Goal: Task Accomplishment & Management: Complete application form

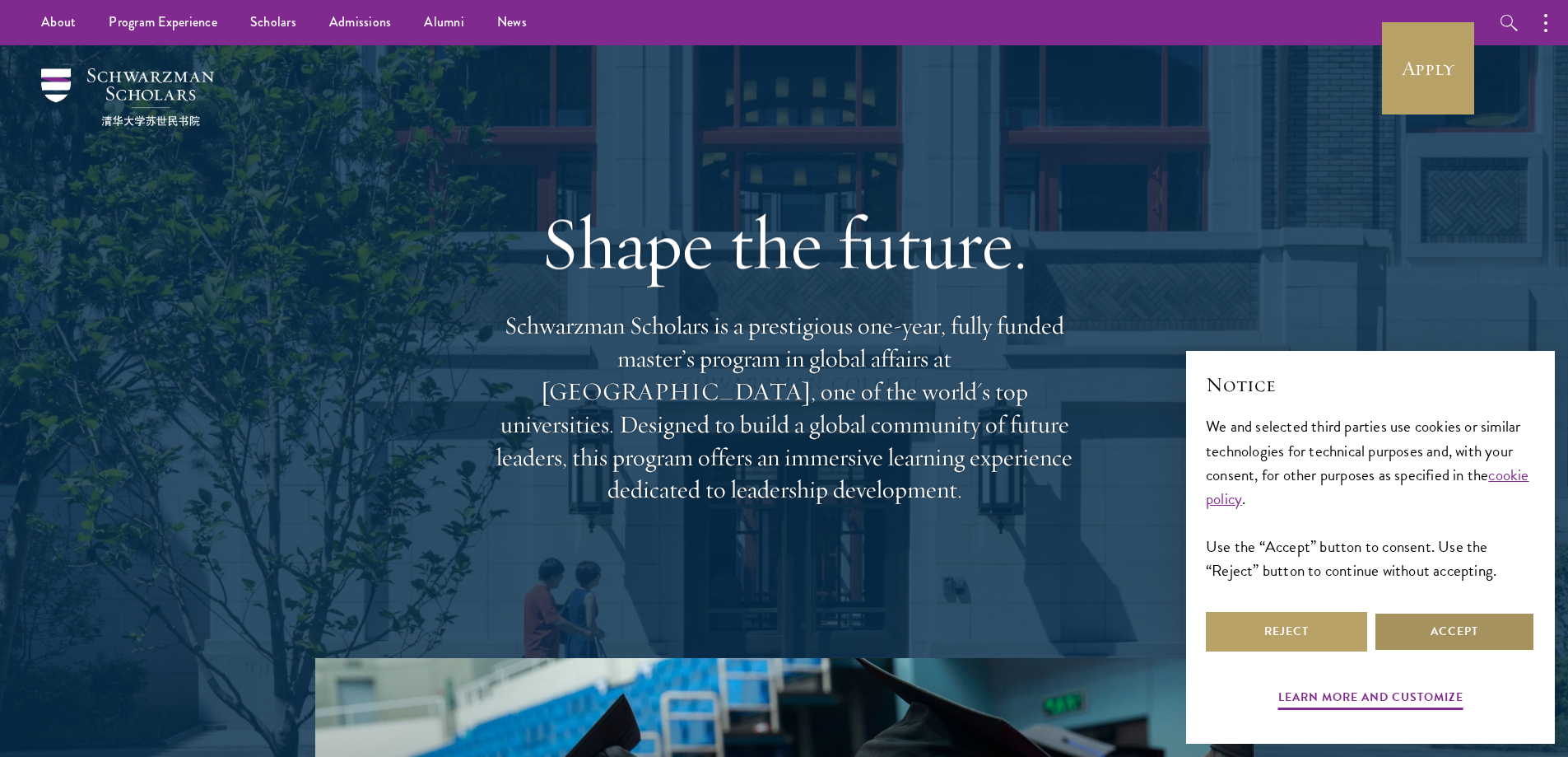
click at [1475, 630] on button "Accept" at bounding box center [1454, 631] width 161 height 40
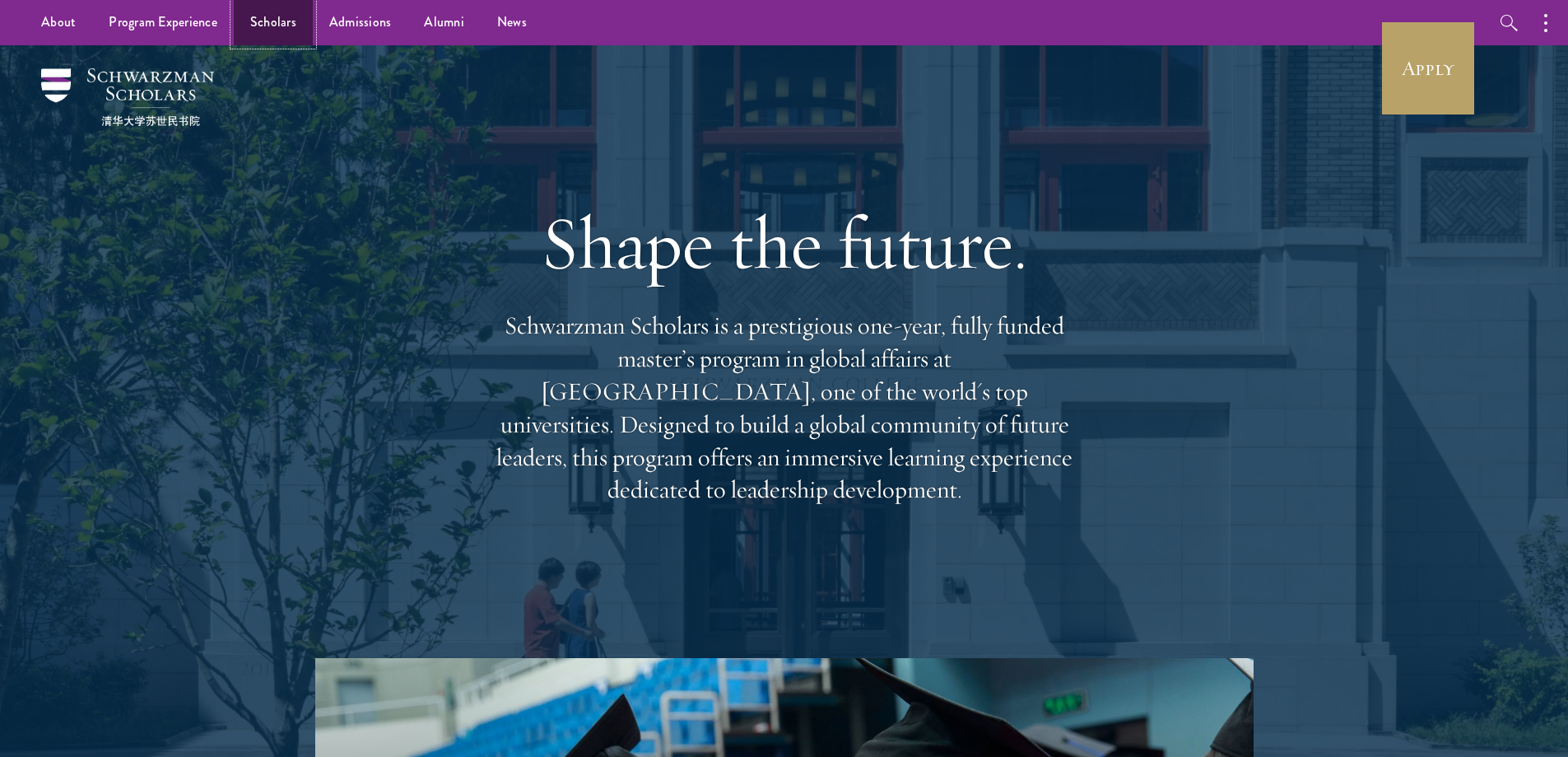
click at [259, 21] on link "Scholars" at bounding box center [273, 23] width 79 height 46
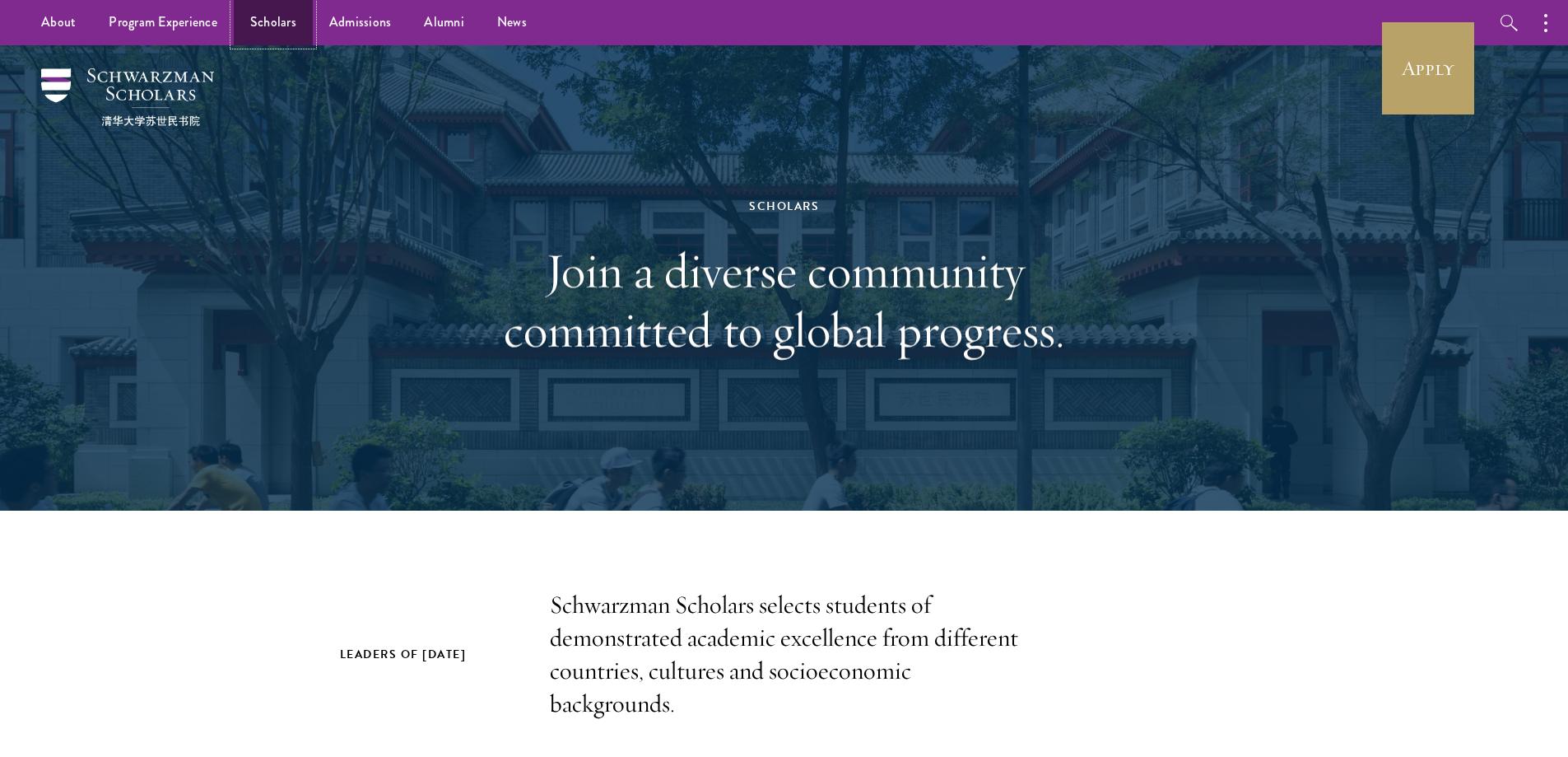
click at [274, 19] on link "Scholars" at bounding box center [273, 23] width 79 height 46
click at [1452, 73] on link "Apply" at bounding box center [1427, 68] width 92 height 92
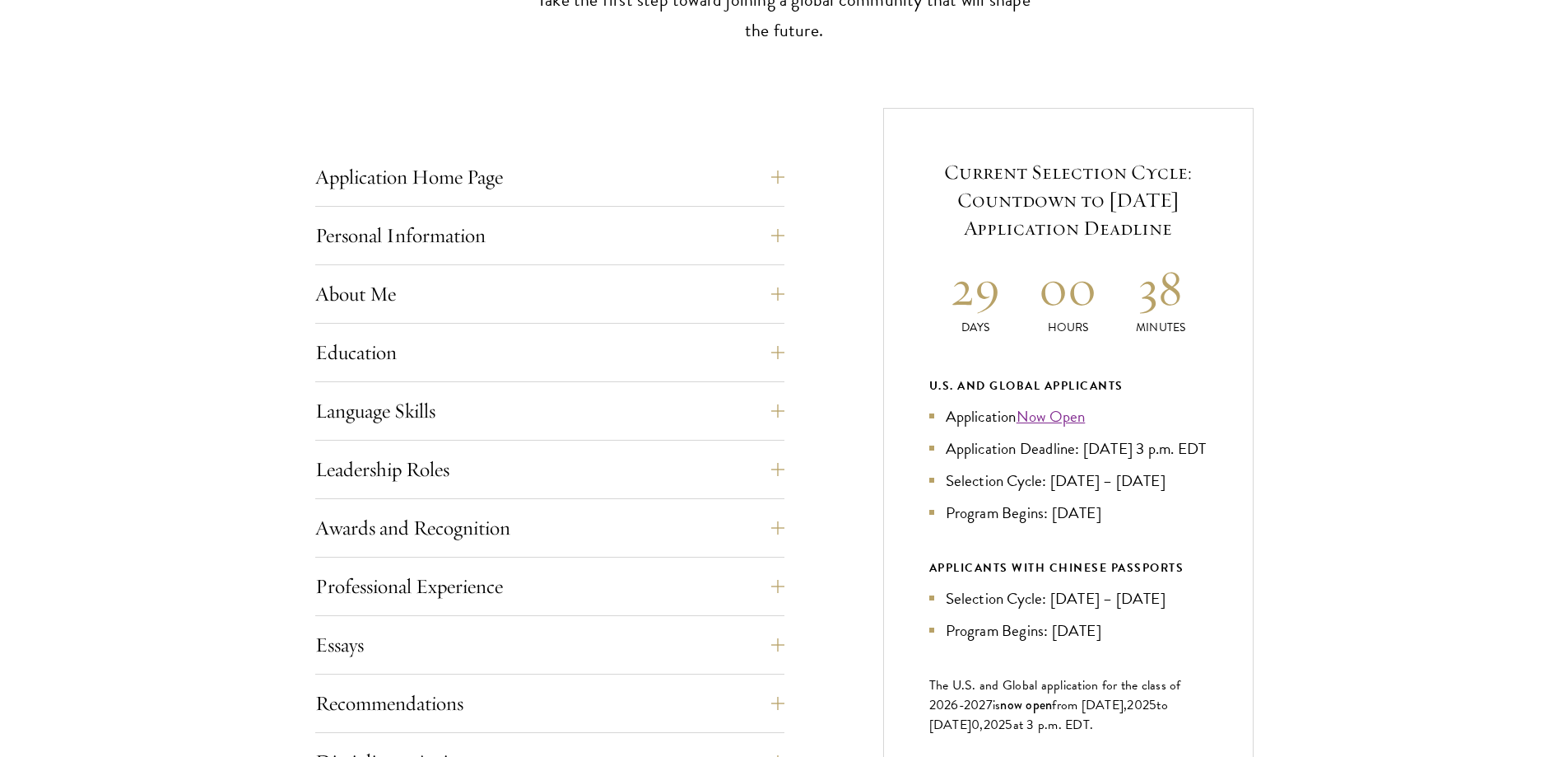
scroll to position [659, 0]
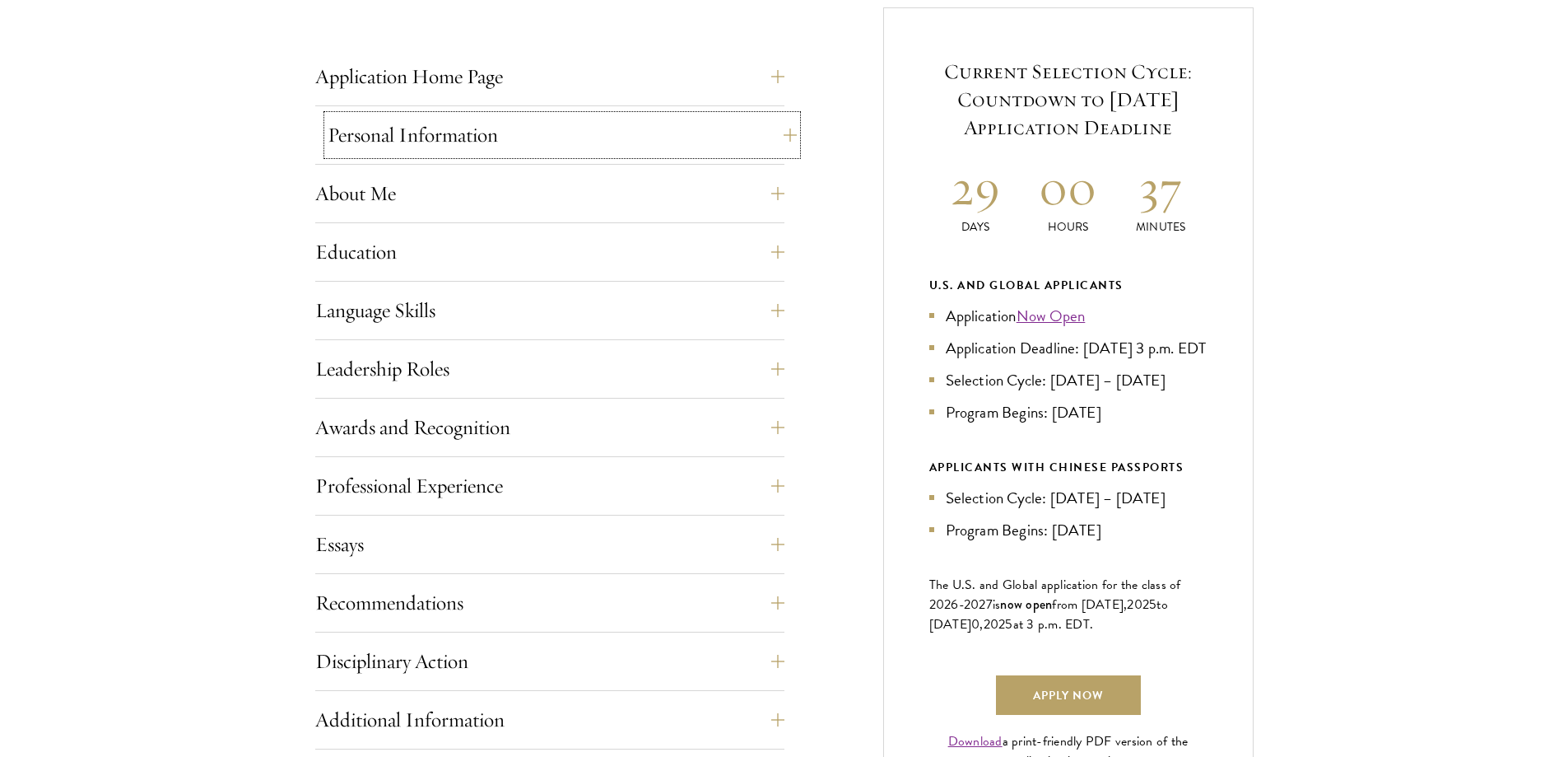
click at [452, 140] on button "Personal Information" at bounding box center [562, 135] width 469 height 40
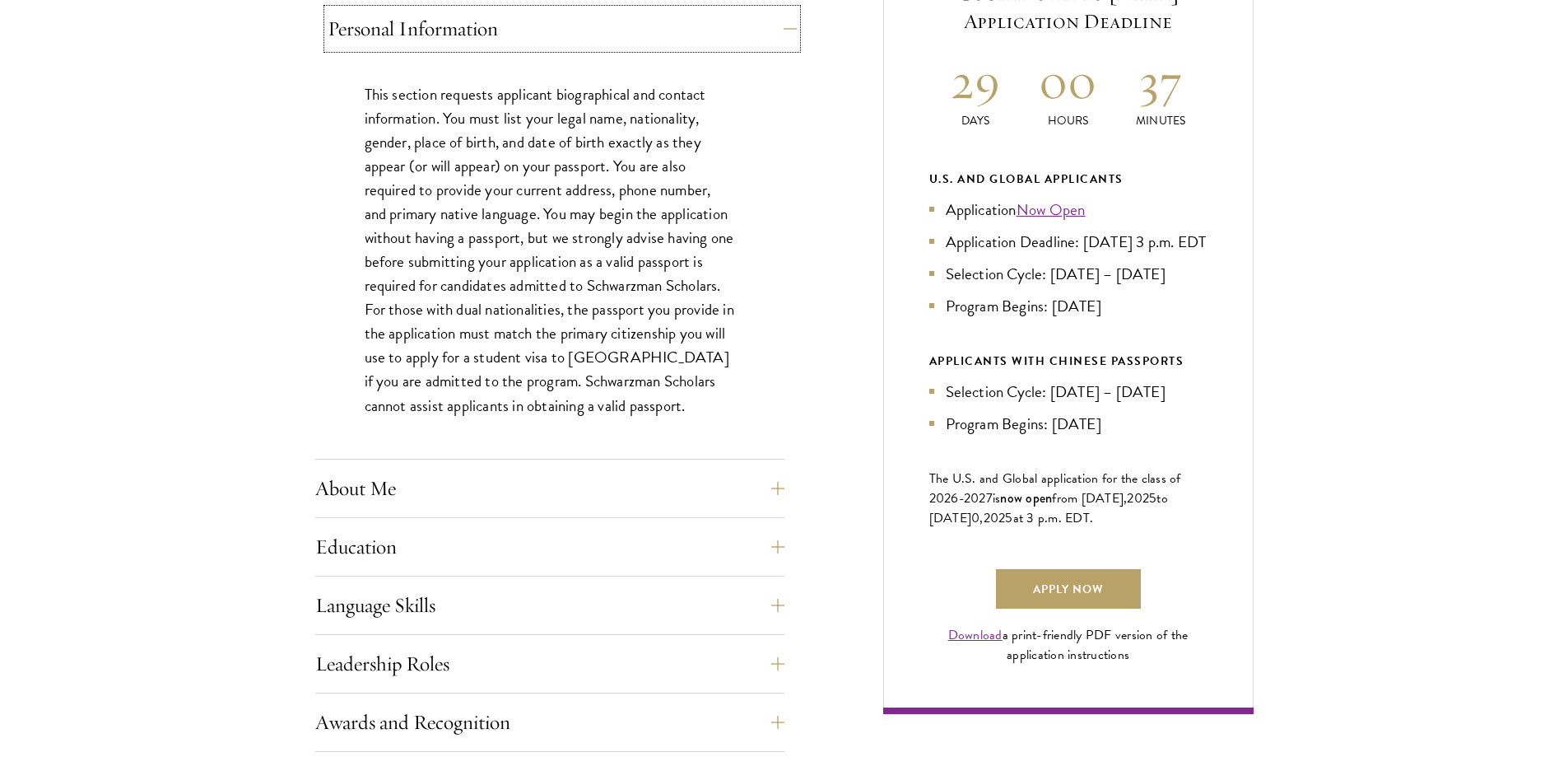
scroll to position [906, 0]
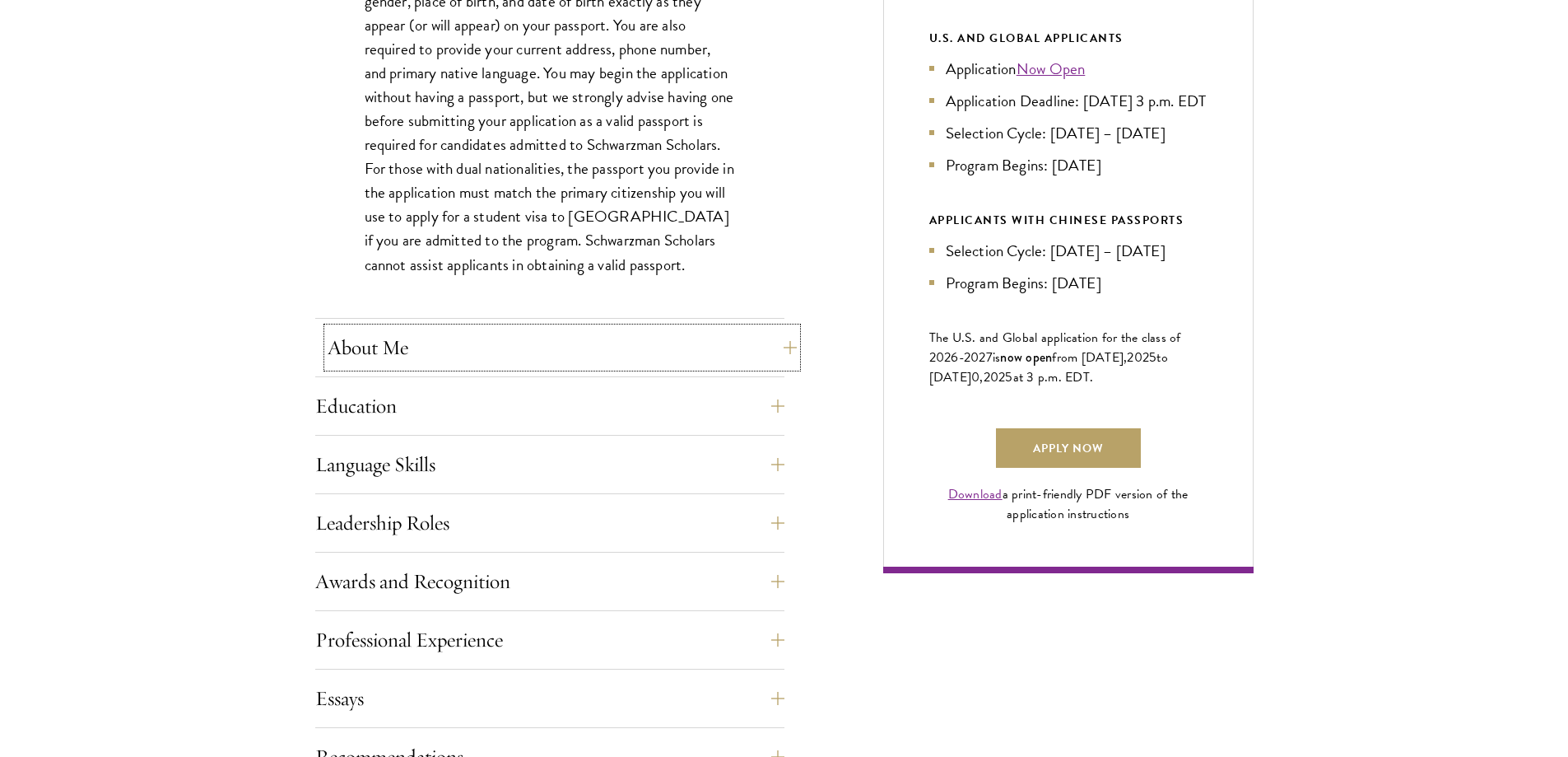
click at [359, 347] on button "About Me" at bounding box center [562, 347] width 469 height 40
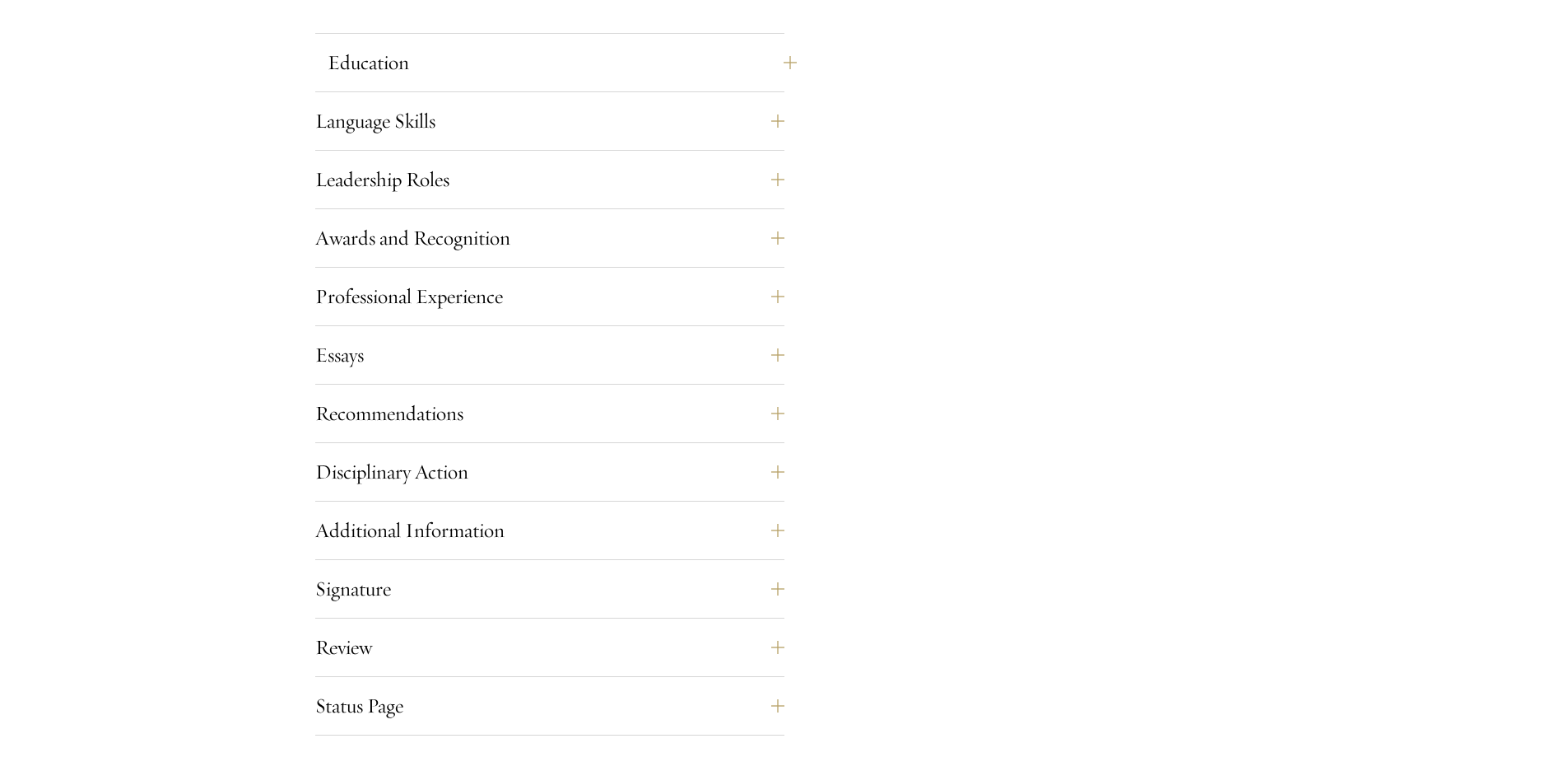
scroll to position [1894, 0]
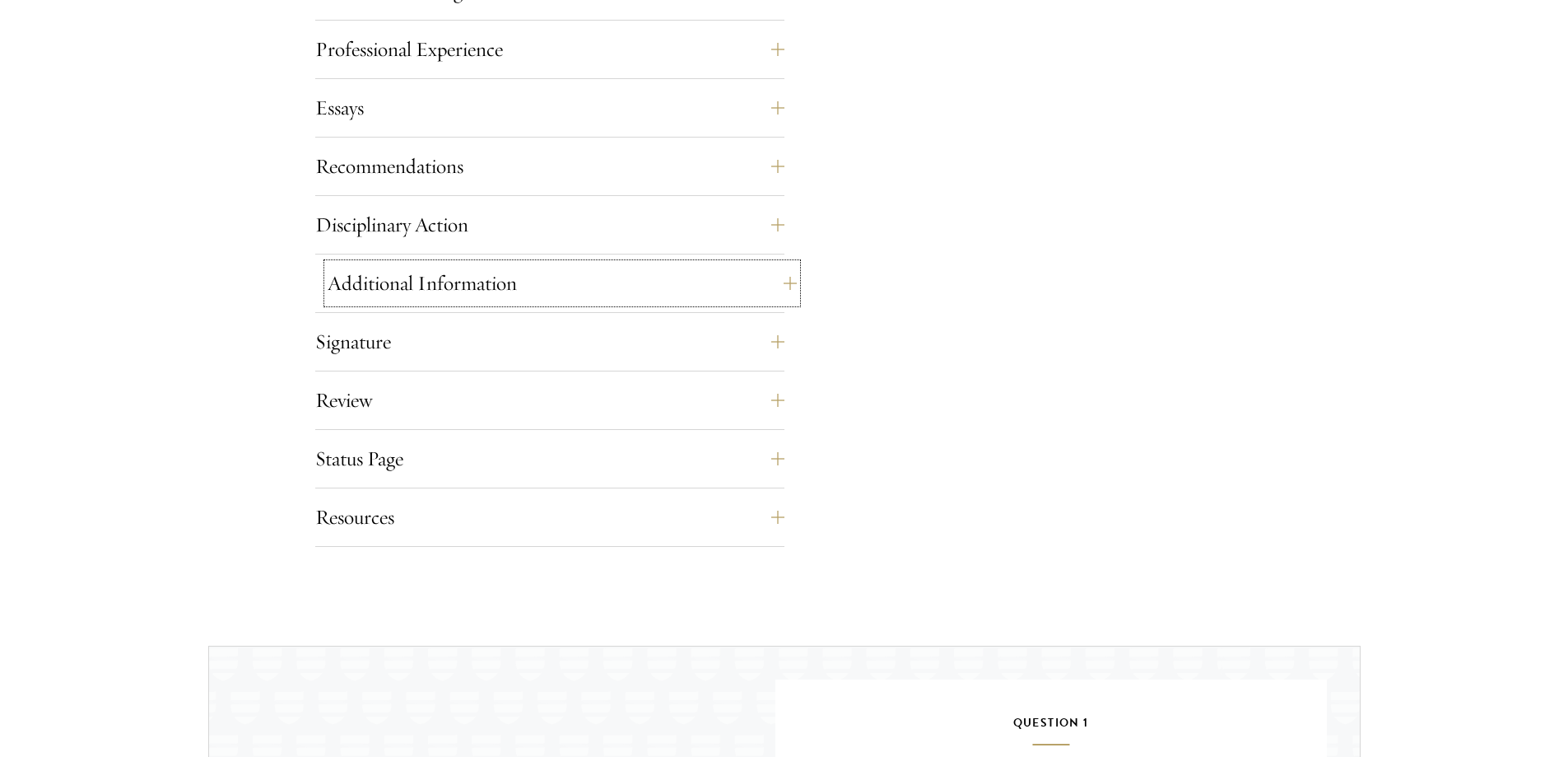
click at [417, 283] on button "Additional Information" at bounding box center [562, 283] width 469 height 40
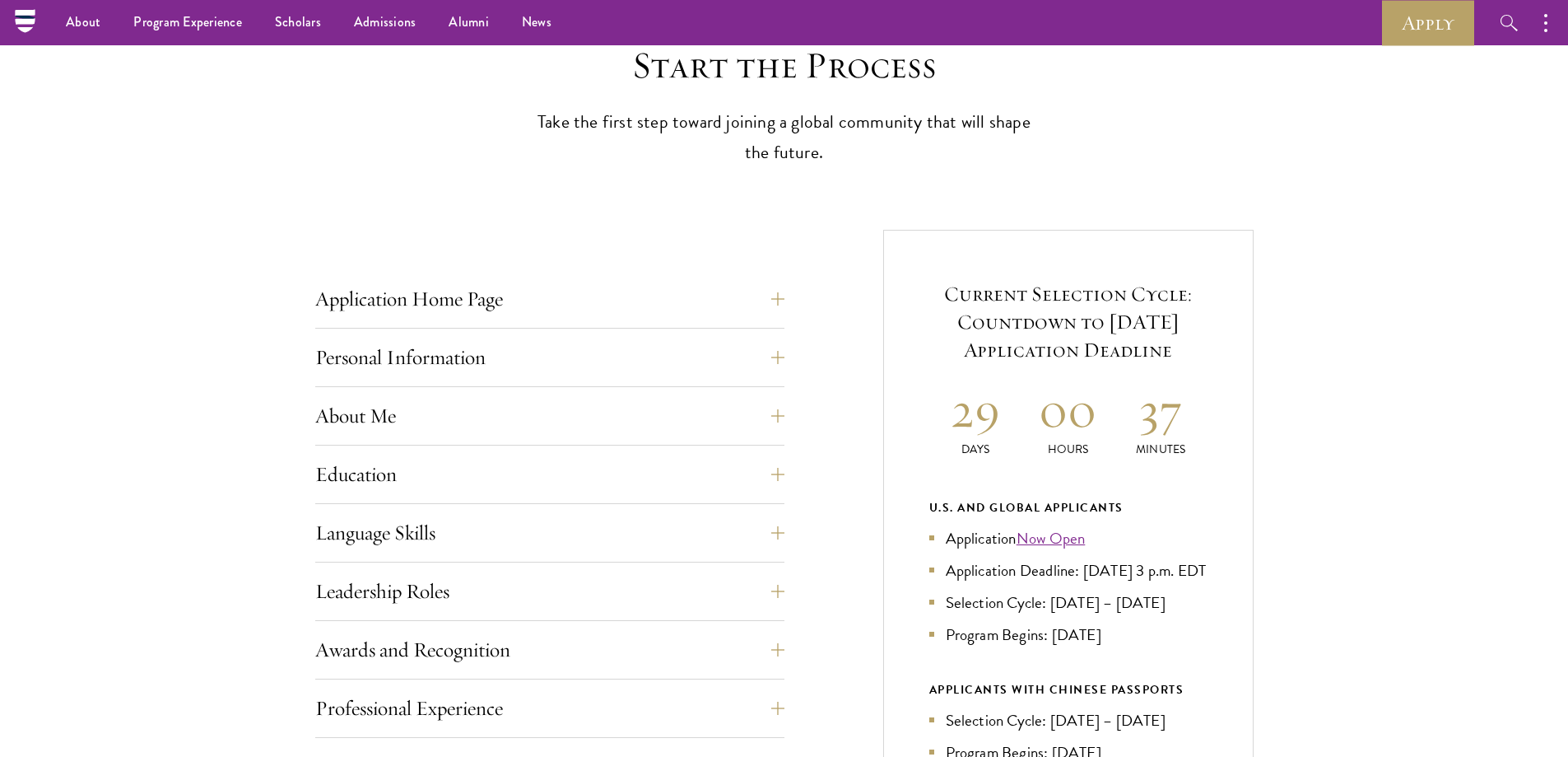
scroll to position [0, 0]
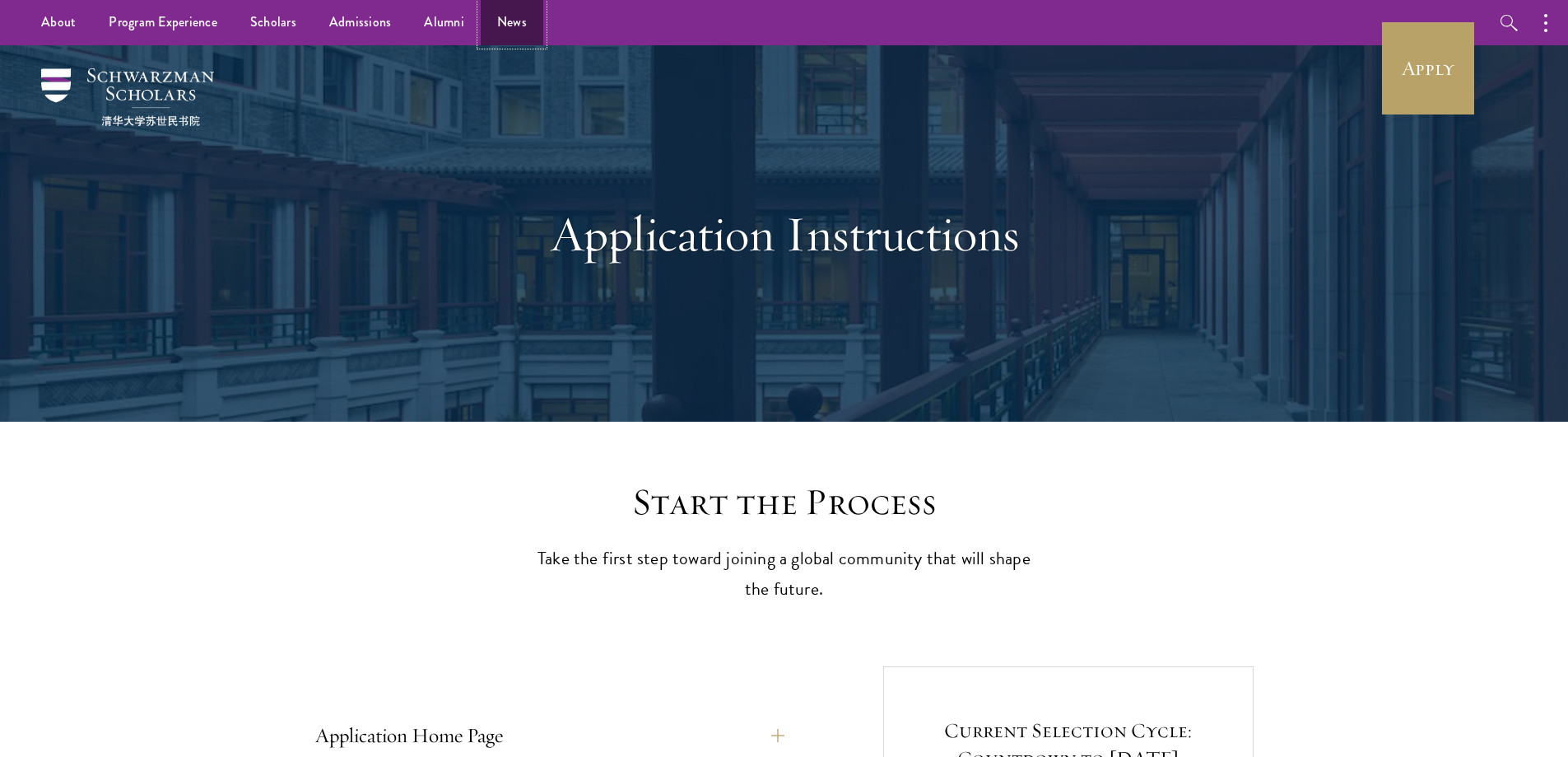
click at [507, 15] on link "News" at bounding box center [512, 23] width 62 height 46
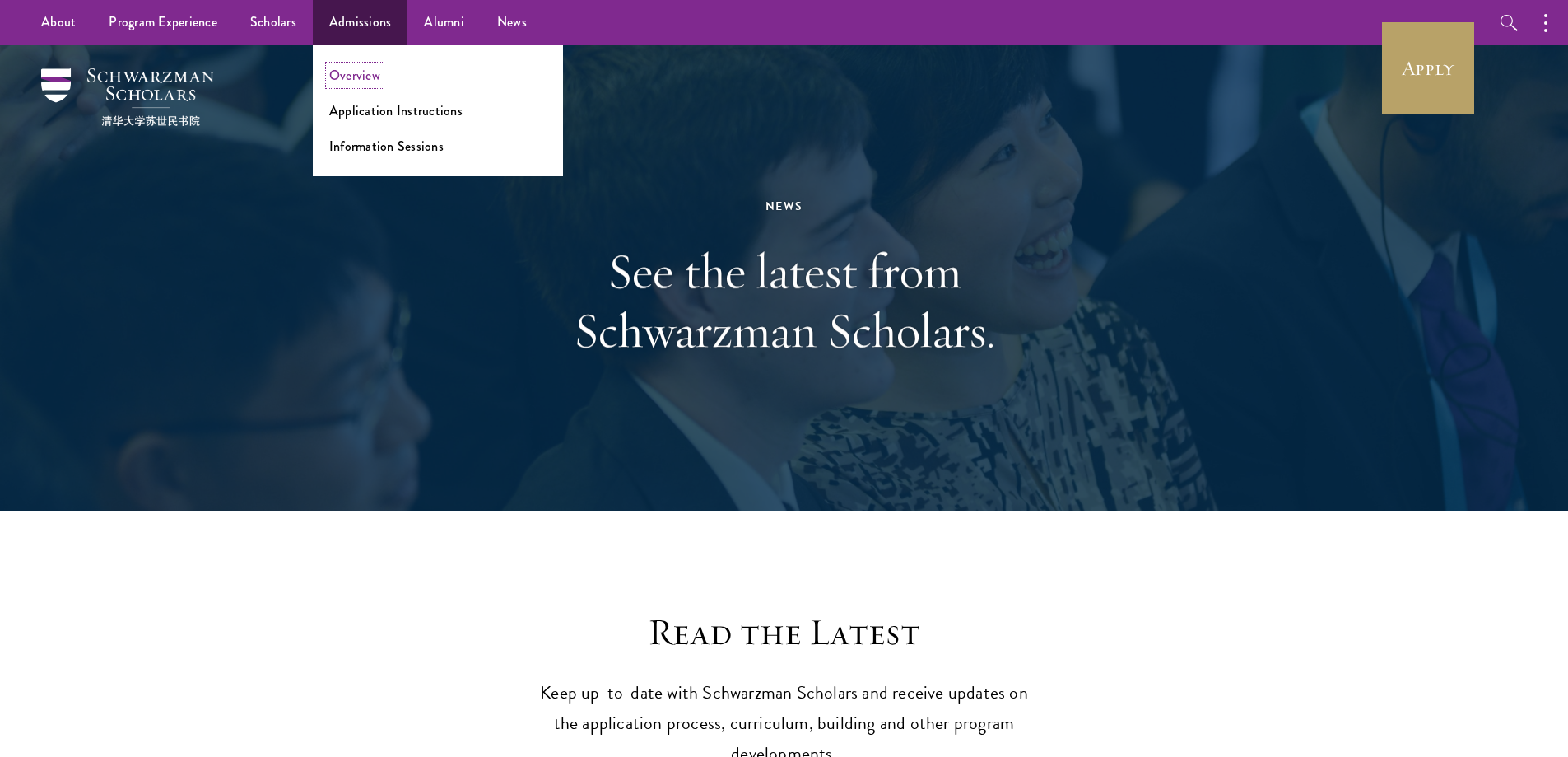
click at [344, 76] on link "Overview" at bounding box center [354, 75] width 51 height 19
